Goal: Task Accomplishment & Management: Complete application form

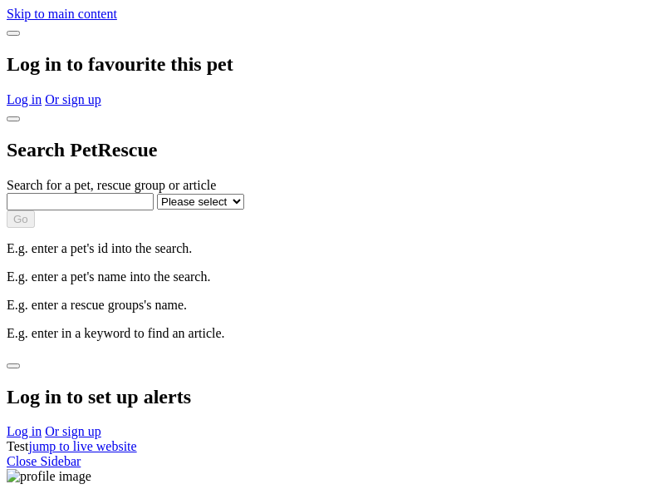
select select
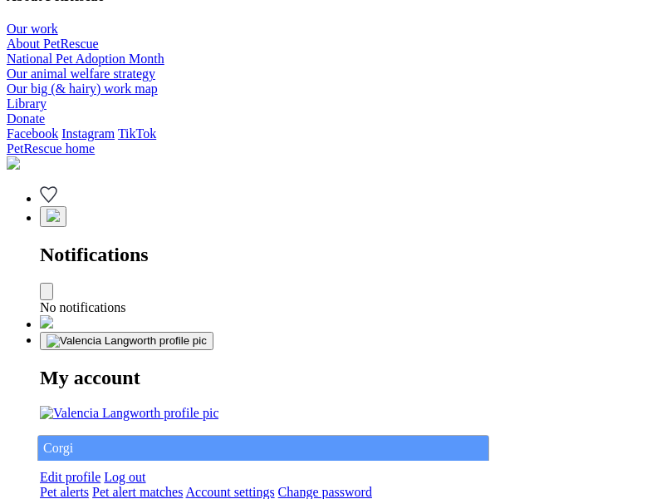
type input "Corgi"
select select "844268919"
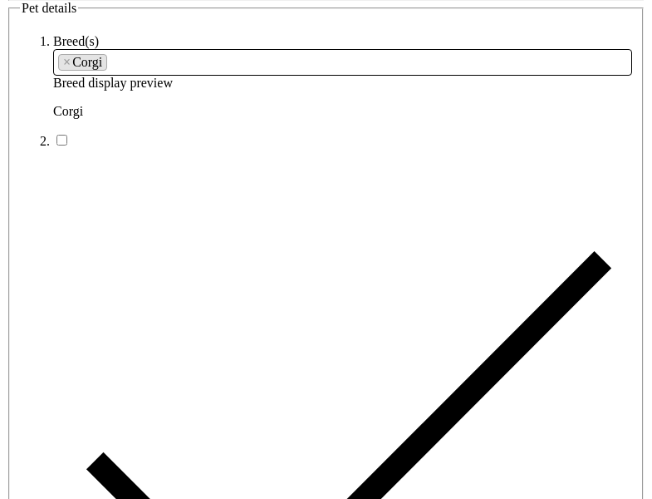
type input "Pennypack22, [GEOGRAPHIC_DATA], 4650"
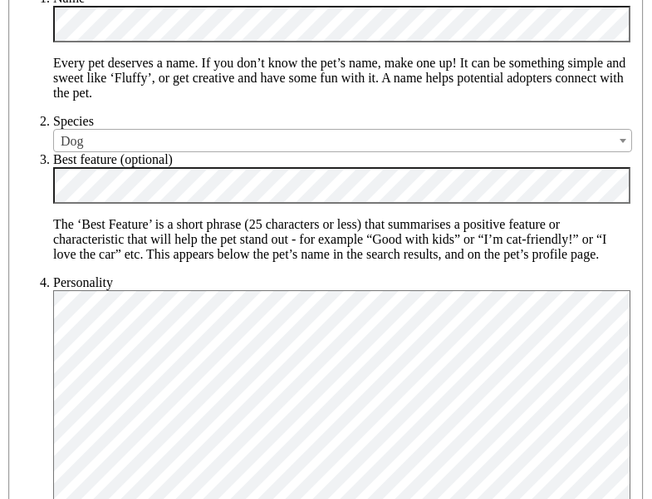
type input "14FEO934M45O193"
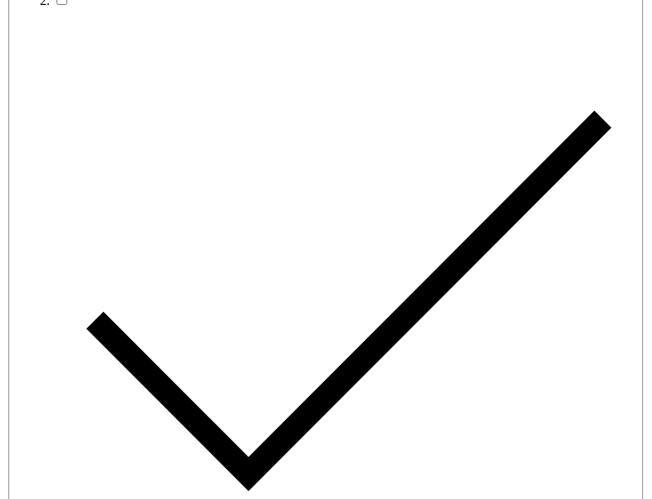
radio input "true"
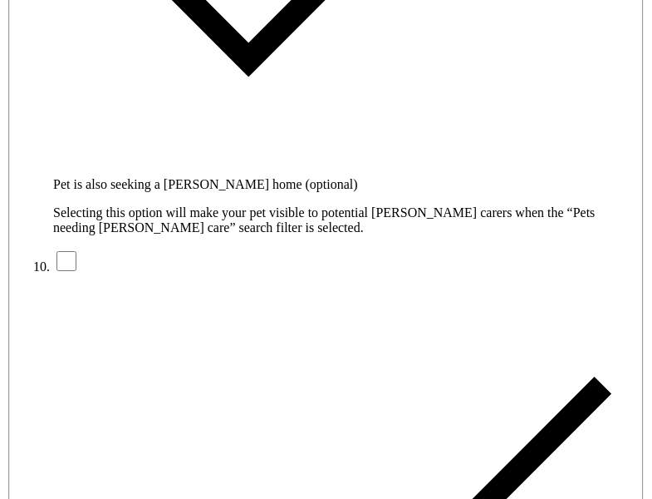
type input "Please wait..."
